Goal: Information Seeking & Learning: Learn about a topic

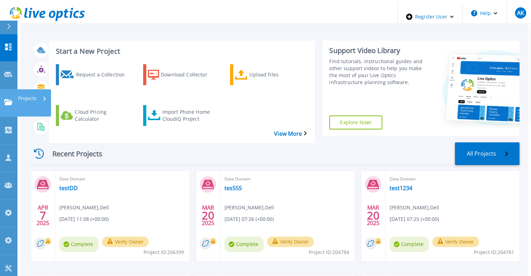
click at [28, 89] on p "Projects" at bounding box center [27, 98] width 19 height 18
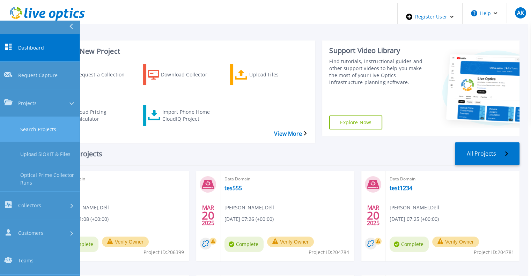
click at [48, 117] on link "Search Projects" at bounding box center [40, 129] width 80 height 25
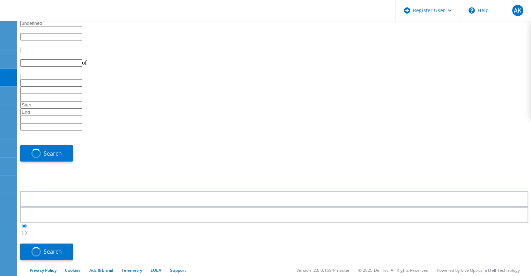
type input "1"
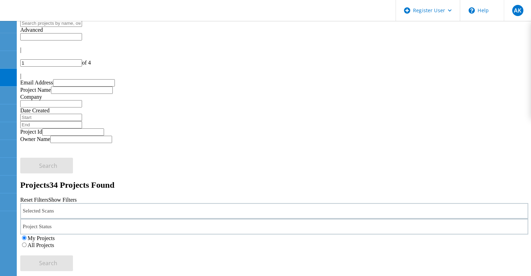
click at [84, 203] on div "Selected Scans" at bounding box center [274, 211] width 508 height 16
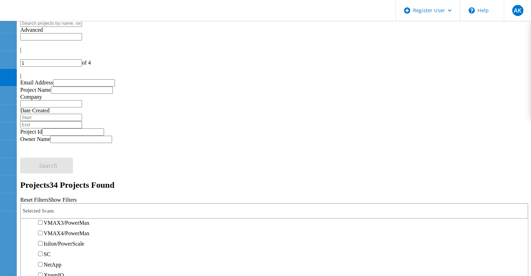
scroll to position [244, 0]
click at [57, 213] on label "3PAR" at bounding box center [50, 216] width 13 height 6
click at [43, 213] on input "3PAR" at bounding box center [40, 215] width 5 height 5
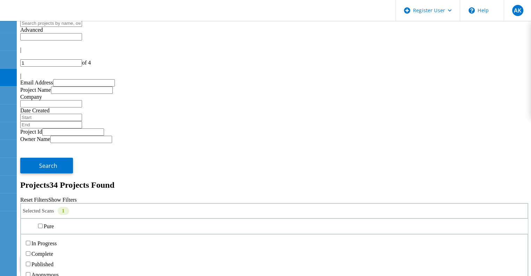
click at [228, 219] on div "Project Status" at bounding box center [274, 227] width 508 height 16
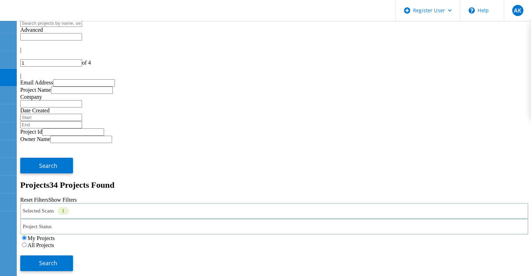
click at [54, 242] on label "All Projects" at bounding box center [41, 245] width 27 height 6
click at [27, 243] on input "All Projects" at bounding box center [24, 245] width 5 height 5
click at [57, 259] on span "Search" at bounding box center [48, 263] width 18 height 8
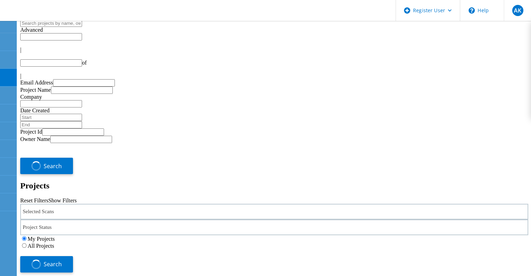
type input "1"
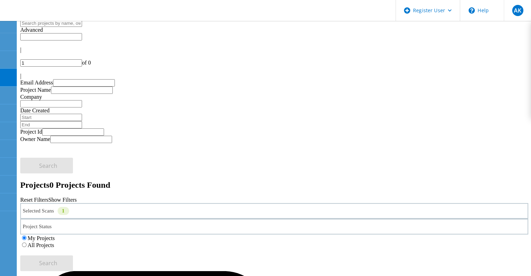
click at [111, 203] on div "Selected Scans 1" at bounding box center [274, 211] width 508 height 16
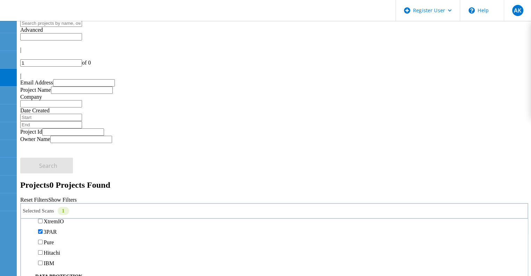
scroll to position [244, 0]
click at [56, 192] on label "NetApp" at bounding box center [53, 195] width 18 height 6
click at [43, 192] on input "NetApp" at bounding box center [40, 194] width 5 height 5
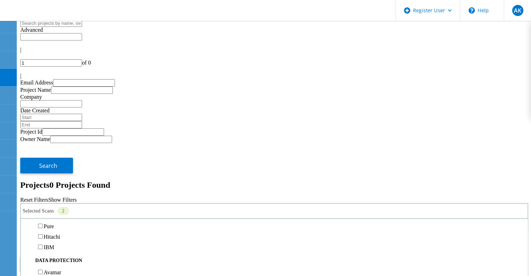
click at [57, 213] on label "3PAR" at bounding box center [50, 216] width 13 height 6
click at [43, 213] on input "3PAR" at bounding box center [40, 215] width 5 height 5
click at [73, 256] on button "Search" at bounding box center [46, 264] width 53 height 16
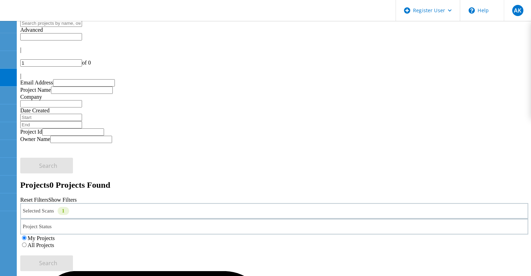
click at [54, 242] on label "All Projects" at bounding box center [41, 245] width 27 height 6
click at [27, 243] on input "All Projects" at bounding box center [24, 245] width 5 height 5
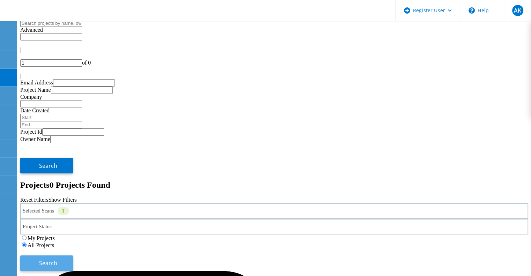
click at [73, 256] on button "Search" at bounding box center [46, 264] width 53 height 16
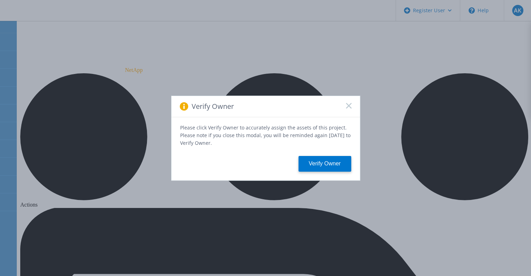
click at [348, 106] on icon at bounding box center [349, 106] width 6 height 6
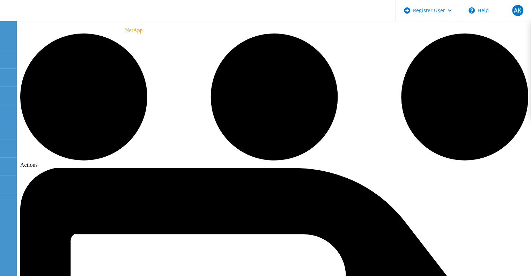
scroll to position [29, 0]
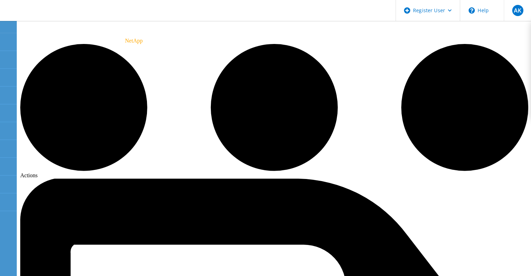
drag, startPoint x: 282, startPoint y: 160, endPoint x: 300, endPoint y: 159, distance: 17.5
click at [21, 75] on div "Projects" at bounding box center [37, 79] width 35 height 9
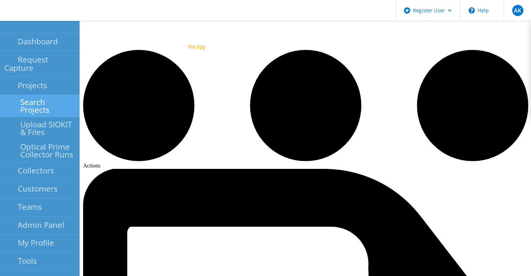
click at [18, 95] on link "Search Projects" at bounding box center [40, 106] width 80 height 22
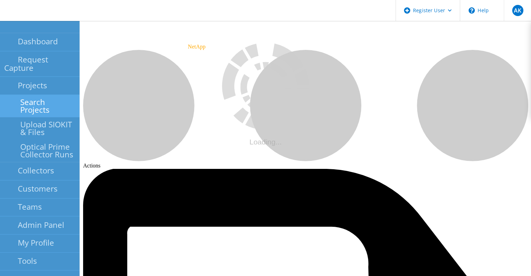
scroll to position [220, 0]
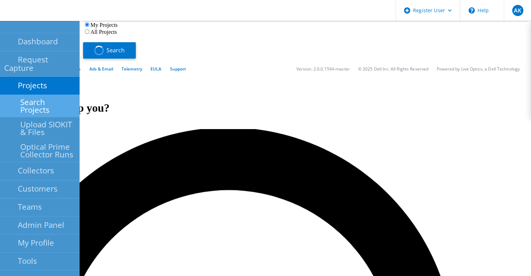
type input "1"
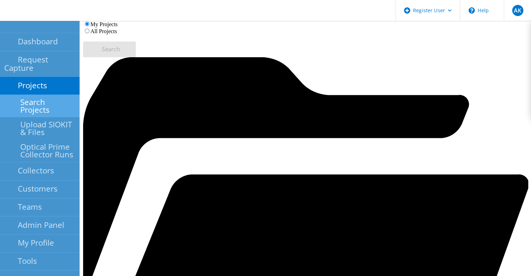
scroll to position [0, 0]
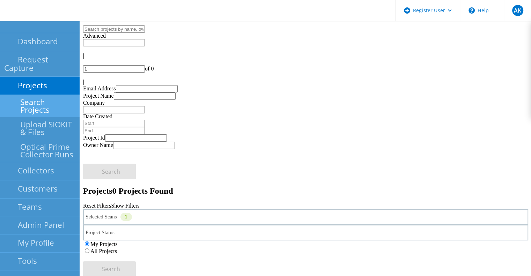
click at [117, 248] on label "All Projects" at bounding box center [103, 251] width 27 height 6
click at [89, 249] on input "All Projects" at bounding box center [87, 251] width 5 height 5
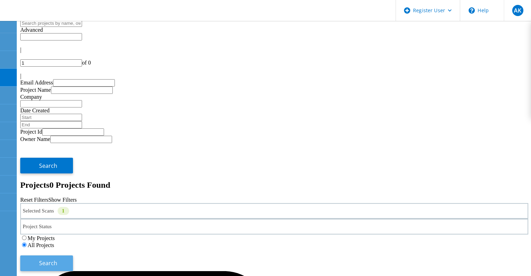
click at [73, 256] on button "Search" at bounding box center [46, 264] width 53 height 16
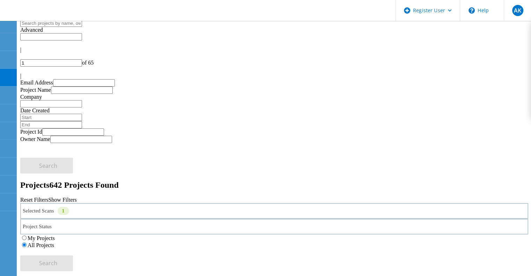
drag, startPoint x: 77, startPoint y: 224, endPoint x: 83, endPoint y: 222, distance: 6.5
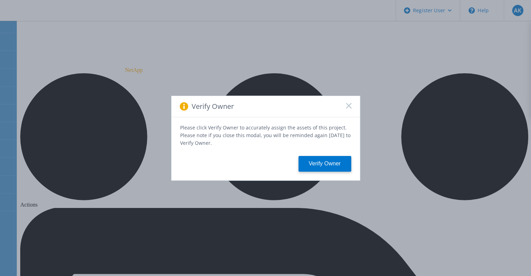
click at [346, 107] on icon at bounding box center [349, 106] width 6 height 6
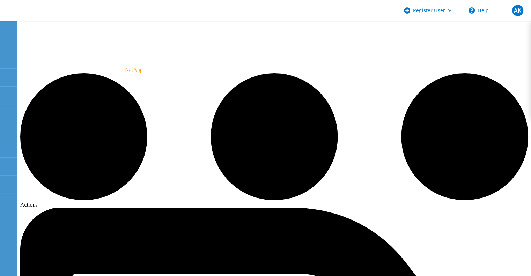
click at [29, 80] on div "Projects" at bounding box center [37, 80] width 42 height 22
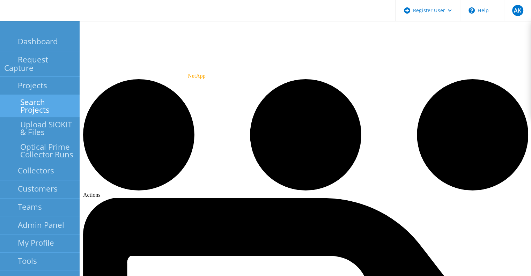
click at [39, 101] on link "Search Projects" at bounding box center [40, 106] width 80 height 22
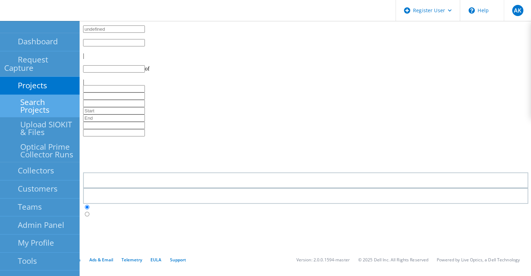
type input "1"
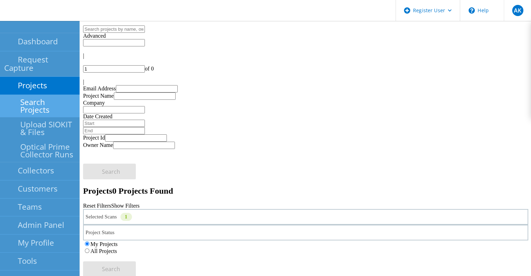
click at [182, 209] on div "Selected Scans 1" at bounding box center [305, 217] width 445 height 16
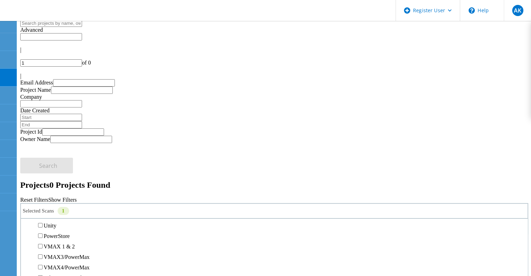
scroll to position [138, 0]
click at [50, 234] on div "PowerStore" at bounding box center [274, 239] width 500 height 10
click at [57, 236] on label "PowerStore" at bounding box center [57, 239] width 26 height 6
click at [43, 236] on input "PowerStore" at bounding box center [40, 238] width 5 height 5
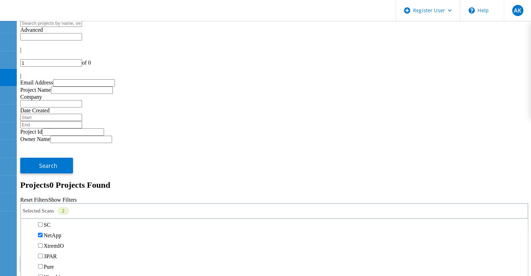
scroll to position [207, 0]
click at [55, 229] on label "NetApp" at bounding box center [53, 232] width 18 height 6
click at [43, 229] on input "NetApp" at bounding box center [40, 231] width 5 height 5
click at [73, 256] on button "Search" at bounding box center [46, 264] width 53 height 16
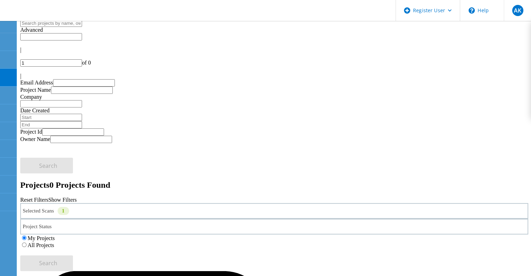
click at [54, 242] on label "All Projects" at bounding box center [41, 245] width 27 height 6
click at [27, 243] on input "All Projects" at bounding box center [24, 245] width 5 height 5
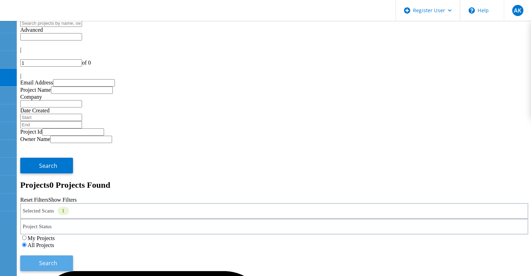
click at [73, 256] on button "Search" at bounding box center [46, 264] width 53 height 16
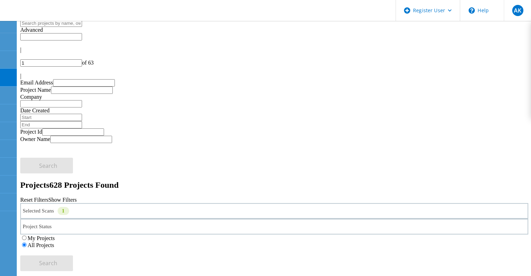
drag, startPoint x: 116, startPoint y: 138, endPoint x: 123, endPoint y: 138, distance: 7.7
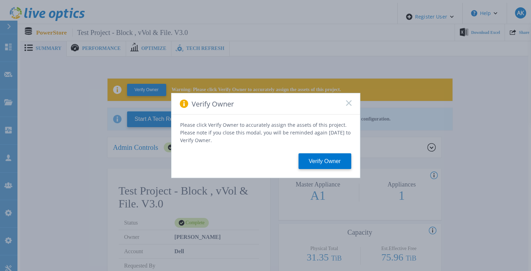
click at [353, 107] on div "Verify Owner" at bounding box center [265, 103] width 189 height 21
click at [351, 105] on icon at bounding box center [349, 103] width 6 height 6
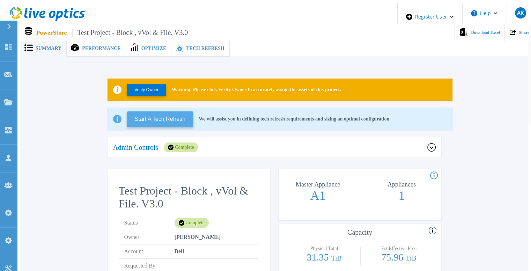
click at [170, 112] on button "Start A Tech Refresh" at bounding box center [160, 119] width 66 height 16
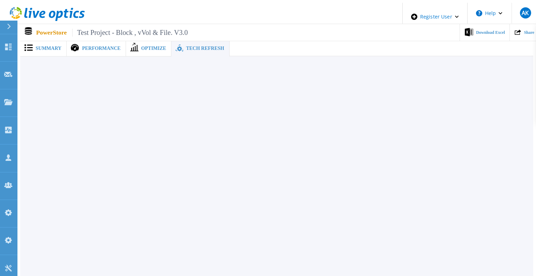
click at [36, 80] on div "Summary Performance Optimize Tech Refresh Verify Owner Warning: Please click Ve…" at bounding box center [276, 160] width 513 height 314
click at [29, 89] on p "Projects" at bounding box center [27, 98] width 19 height 18
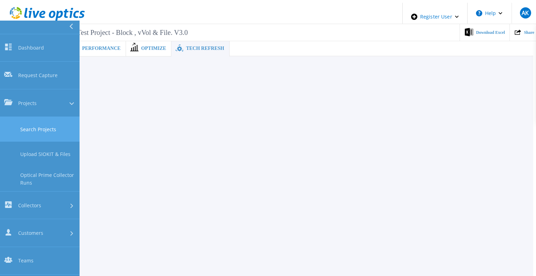
click at [58, 117] on link "Search Projects" at bounding box center [40, 129] width 80 height 25
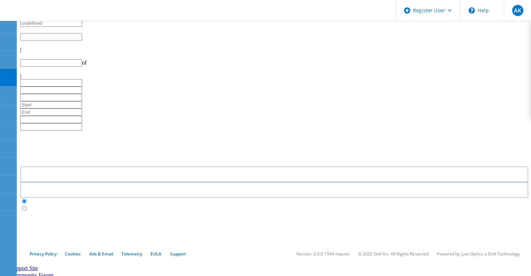
type input "1"
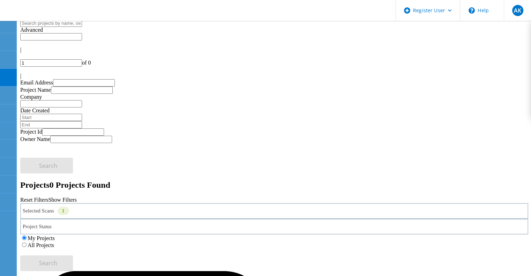
click at [100, 203] on div "Selected Scans 1" at bounding box center [274, 211] width 508 height 16
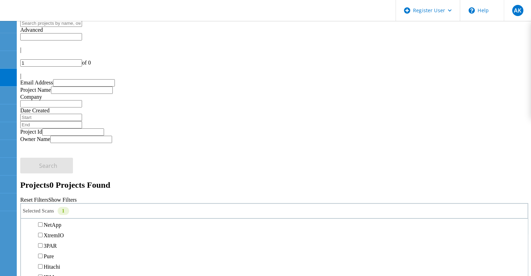
scroll to position [210, 0]
click at [56, 206] on label "Isilon/PowerScale" at bounding box center [64, 209] width 41 height 6
click at [43, 206] on input "Isilon/PowerScale" at bounding box center [40, 208] width 5 height 5
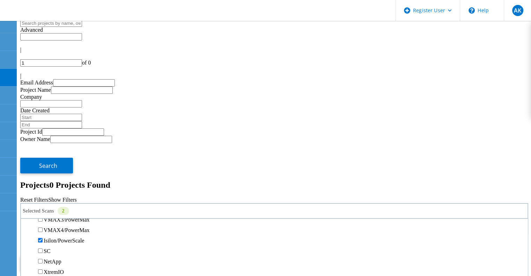
scroll to position [175, 0]
click at [56, 199] on label "PowerStore" at bounding box center [57, 202] width 26 height 6
click at [43, 199] on input "PowerStore" at bounding box center [40, 201] width 5 height 5
click at [350, 235] on div "My Projects All Projects" at bounding box center [274, 242] width 508 height 14
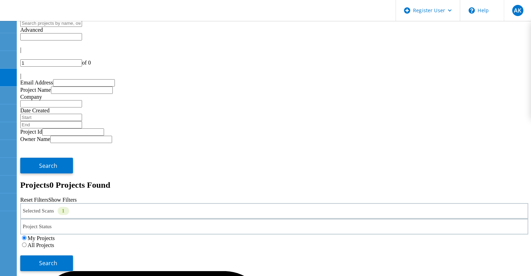
click at [54, 242] on label "All Projects" at bounding box center [41, 245] width 27 height 6
click at [27, 243] on input "All Projects" at bounding box center [24, 245] width 5 height 5
click at [499, 249] on div "Search" at bounding box center [274, 260] width 508 height 23
click at [57, 259] on span "Search" at bounding box center [48, 263] width 18 height 8
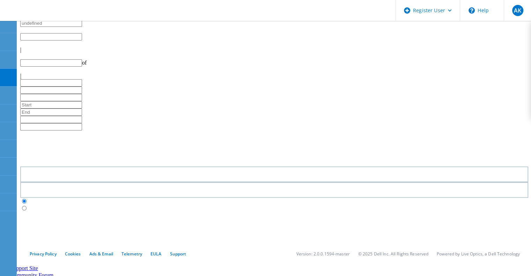
type input "1"
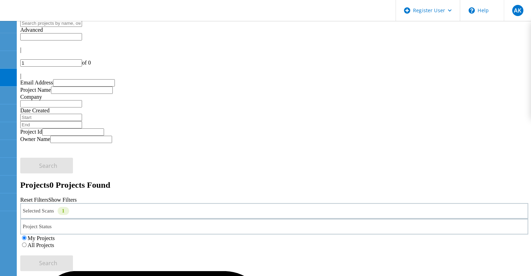
click at [54, 242] on label "All Projects" at bounding box center [41, 245] width 27 height 6
click at [27, 243] on input "All Projects" at bounding box center [24, 245] width 5 height 5
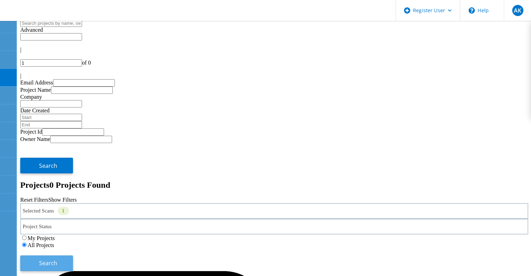
click at [73, 256] on button "Search" at bounding box center [46, 264] width 53 height 16
